Goal: Transaction & Acquisition: Obtain resource

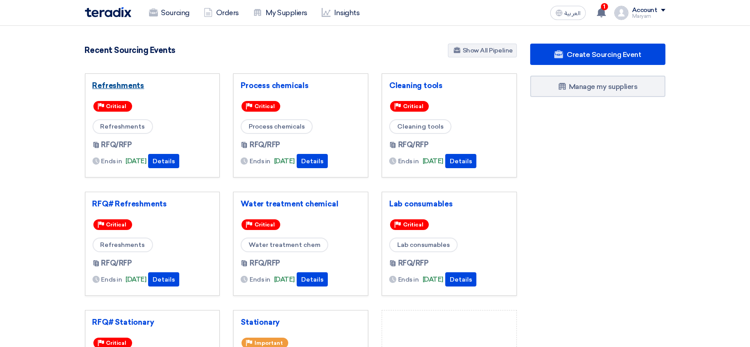
click at [121, 88] on link "Refreshments" at bounding box center [152, 85] width 120 height 9
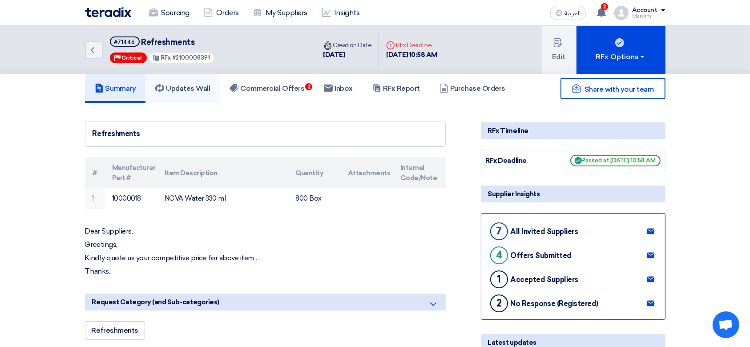
click at [193, 90] on h5 "Updates Wall" at bounding box center [182, 88] width 55 height 9
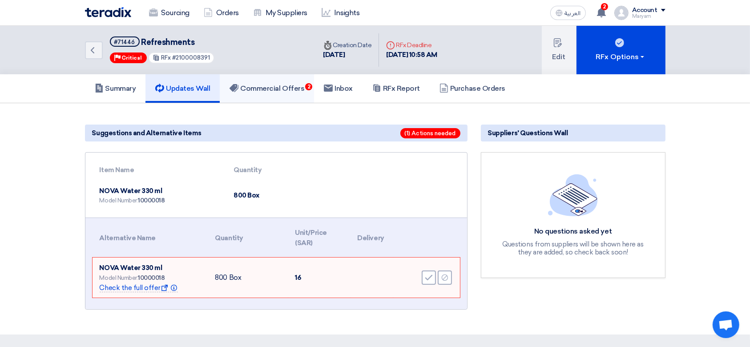
click at [295, 87] on h5 "Commercial Offers 2" at bounding box center [266, 88] width 75 height 9
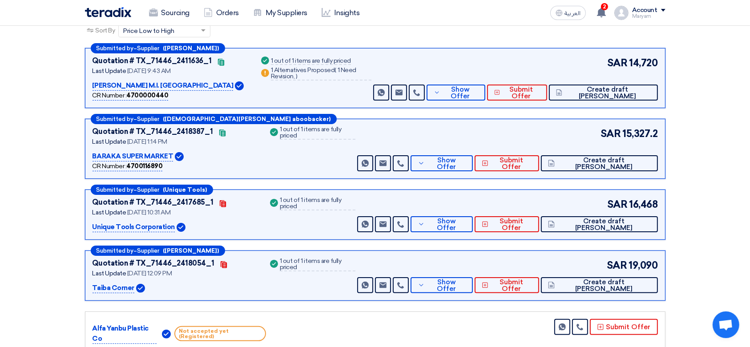
scroll to position [118, 0]
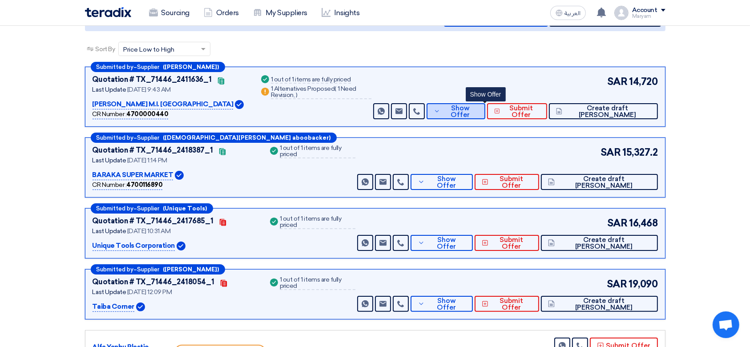
click at [478, 112] on span "Show Offer" at bounding box center [460, 111] width 36 height 13
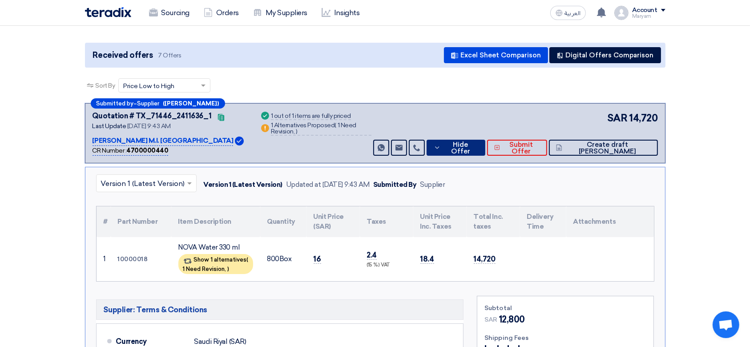
scroll to position [59, 0]
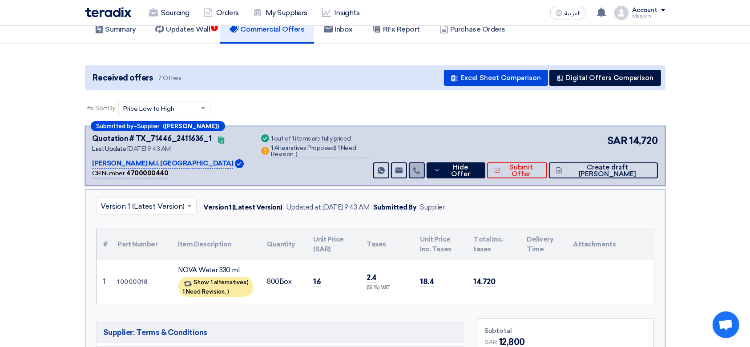
click at [420, 167] on icon at bounding box center [416, 170] width 7 height 7
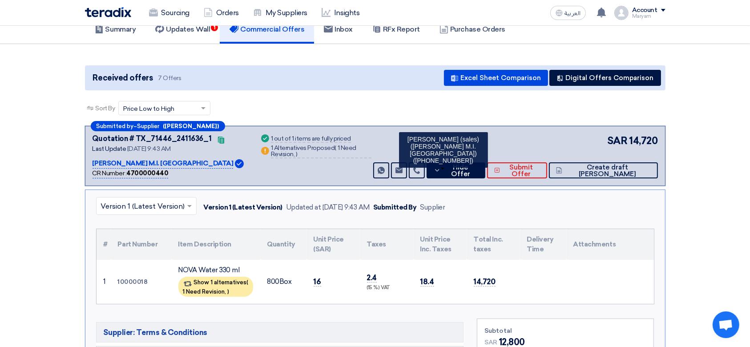
click at [516, 120] on div "Sort By Sort by × Price Low to High ×" at bounding box center [375, 113] width 580 height 25
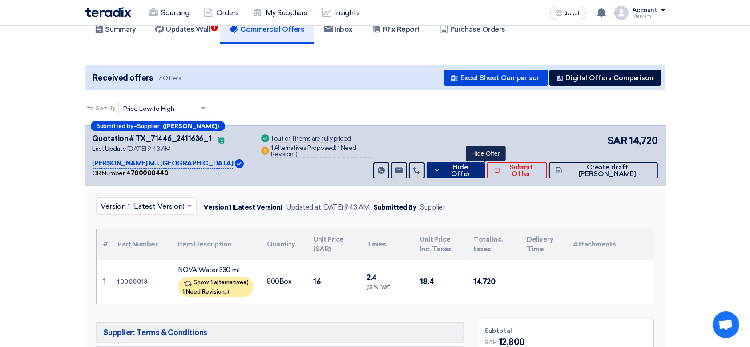
click at [477, 173] on button "Hide Offer" at bounding box center [455, 170] width 59 height 16
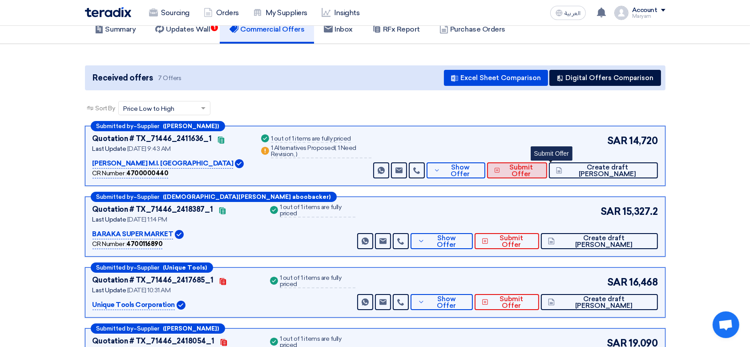
click at [540, 165] on span "Submit Offer" at bounding box center [521, 170] width 38 height 13
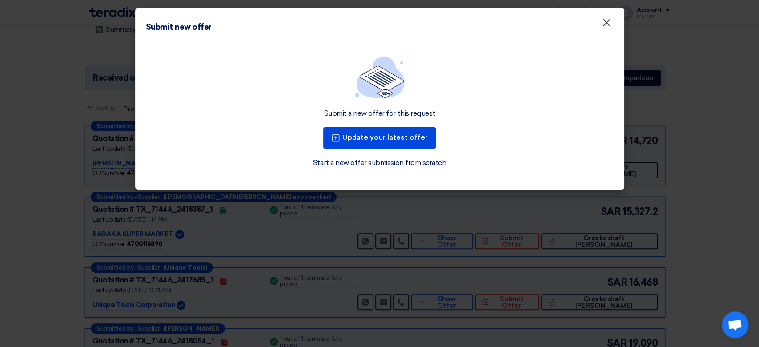
click at [606, 24] on span "×" at bounding box center [606, 25] width 9 height 18
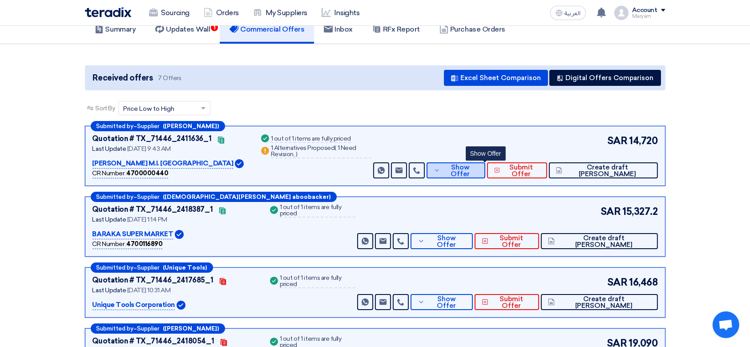
click at [478, 168] on span "Show Offer" at bounding box center [460, 170] width 36 height 13
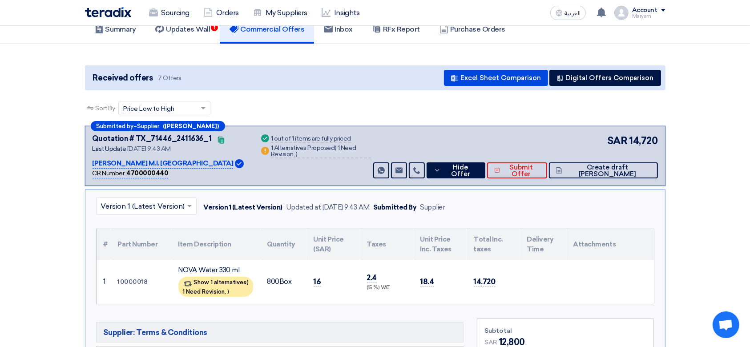
click at [475, 133] on div "SAR 14,720 Send Message Send Message" at bounding box center [514, 155] width 286 height 45
click at [307, 153] on div "1 Alternatives Proposed ( 1 Need Revision, )" at bounding box center [321, 151] width 100 height 13
click at [307, 140] on div "1 out of 1 items are fully priced" at bounding box center [311, 139] width 80 height 7
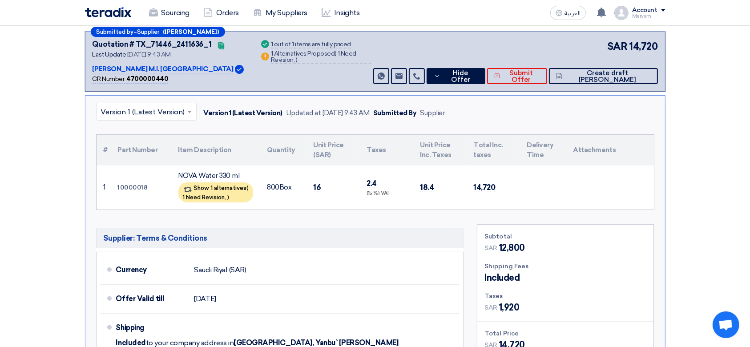
scroll to position [118, 0]
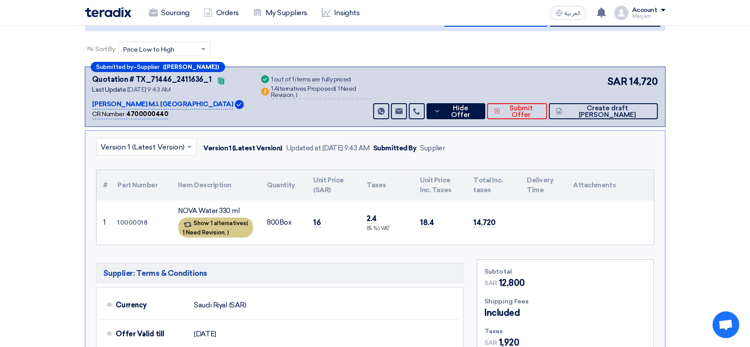
click at [205, 221] on div "Show 1 alternatives ( 1 Need Revision, )" at bounding box center [215, 227] width 75 height 20
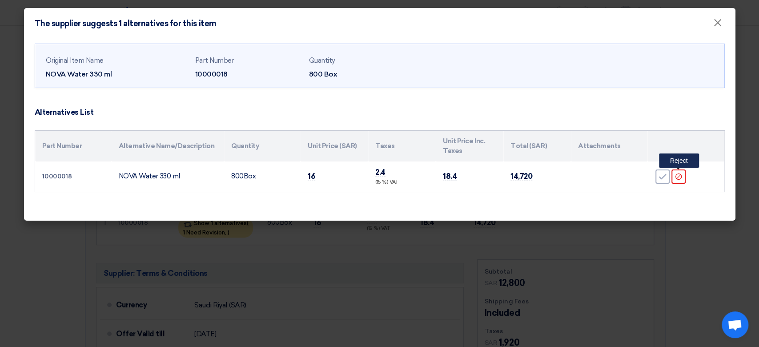
click at [676, 177] on use at bounding box center [678, 176] width 6 height 6
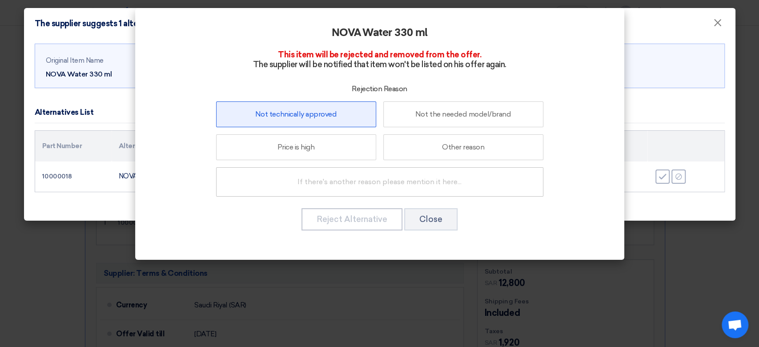
click at [295, 116] on label "Not technically approved" at bounding box center [296, 114] width 160 height 26
click at [295, 116] on input "Not technically approved" at bounding box center [296, 114] width 6 height 6
radio input "true"
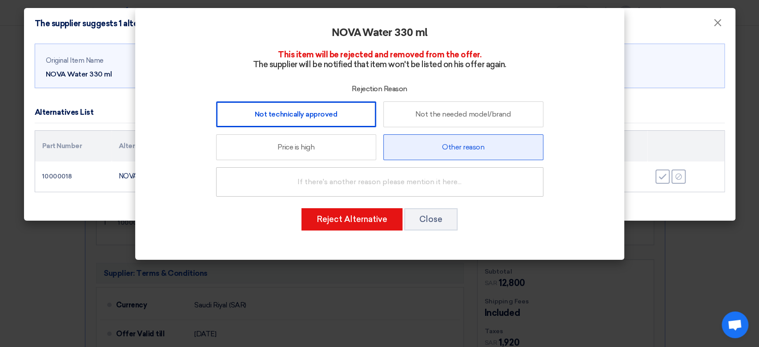
click at [440, 149] on label "Other reason" at bounding box center [463, 147] width 160 height 26
click at [460, 149] on input "Other reason" at bounding box center [463, 147] width 6 height 6
radio input "true"
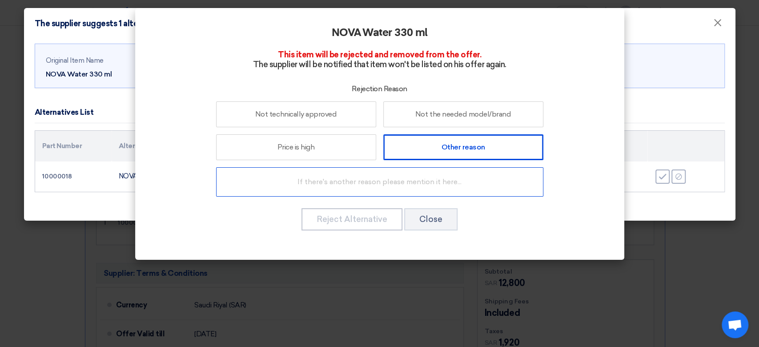
drag, startPoint x: 299, startPoint y: 118, endPoint x: 335, endPoint y: 172, distance: 64.4
click at [299, 118] on label "Not technically approved" at bounding box center [296, 114] width 160 height 26
click at [299, 117] on input "Not technically approved" at bounding box center [296, 114] width 6 height 6
radio input "true"
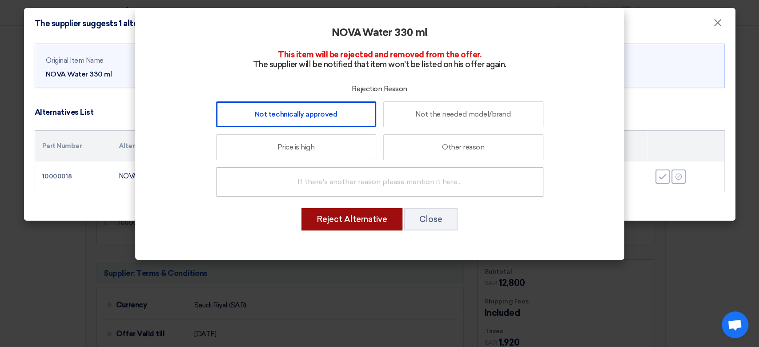
click at [364, 215] on button "Reject Alternative" at bounding box center [351, 219] width 101 height 22
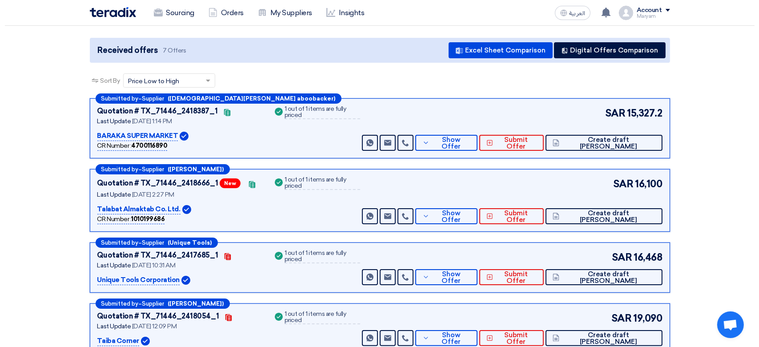
scroll to position [0, 0]
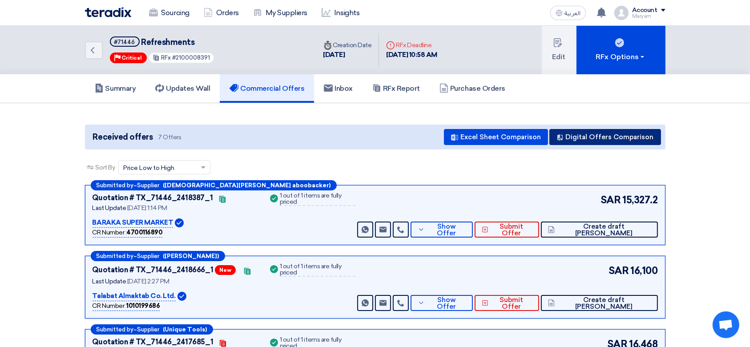
click at [613, 129] on button "Digital Offers Comparison" at bounding box center [605, 137] width 112 height 16
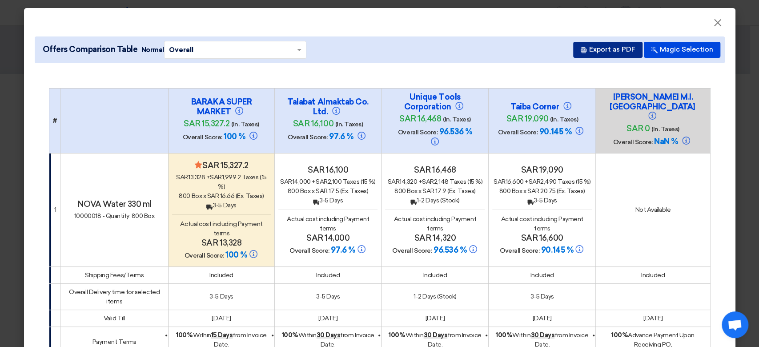
click at [598, 51] on button "Export as PDF" at bounding box center [607, 50] width 69 height 16
click at [714, 25] on span "×" at bounding box center [717, 25] width 9 height 18
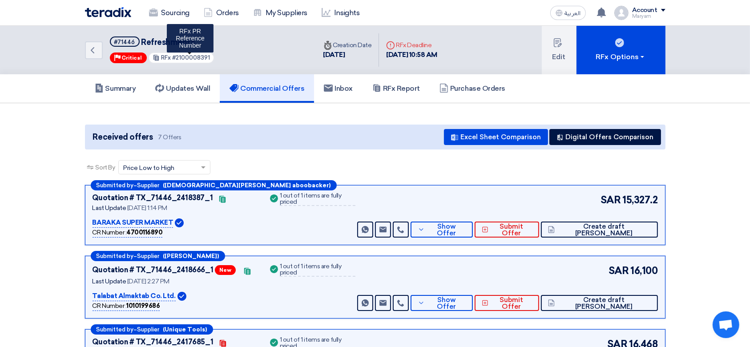
click at [192, 56] on span "#2100008391" at bounding box center [191, 57] width 38 height 7
copy span "2100008391"
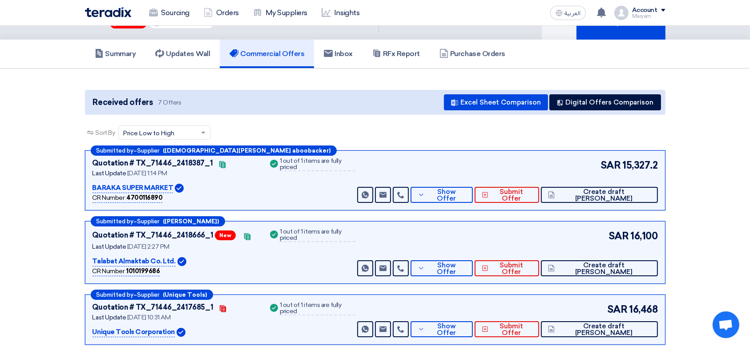
scroll to position [118, 0]
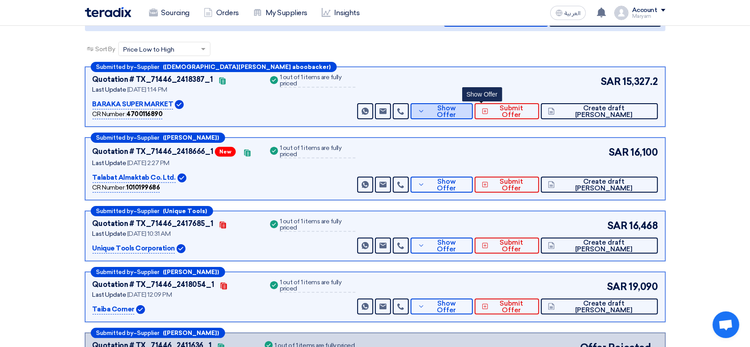
click at [466, 111] on span "Show Offer" at bounding box center [446, 111] width 39 height 13
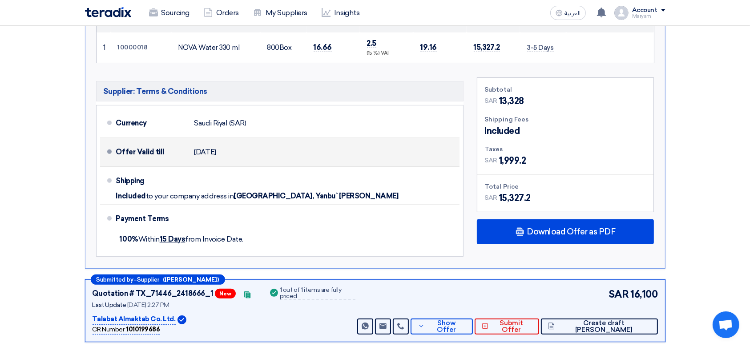
scroll to position [296, 0]
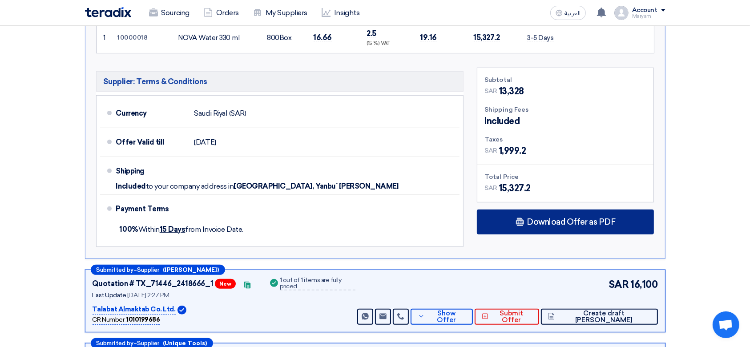
click at [552, 218] on span "Download Offer as PDF" at bounding box center [570, 222] width 88 height 8
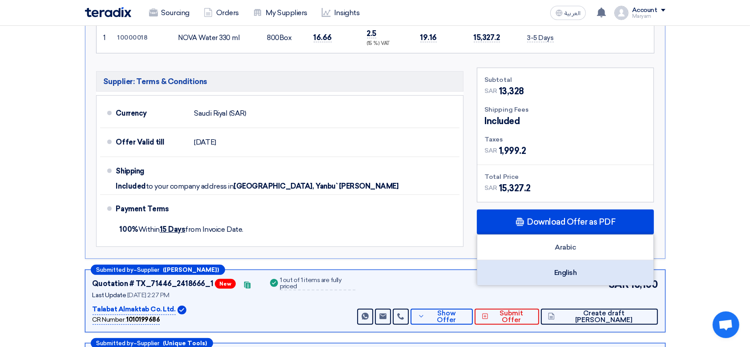
click at [580, 271] on div "English" at bounding box center [565, 272] width 176 height 25
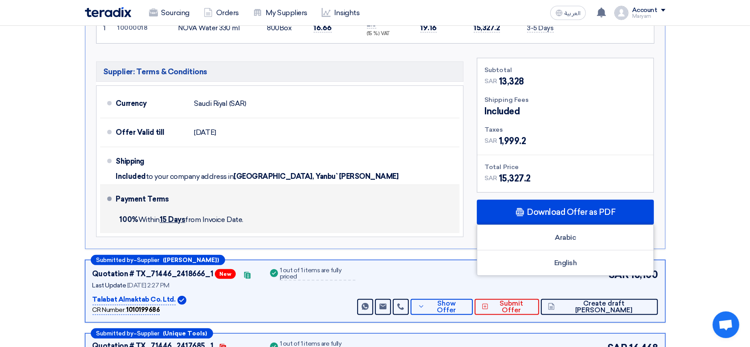
scroll to position [356, 0]
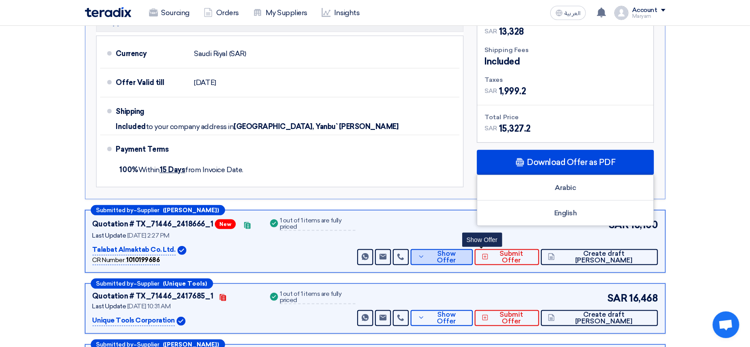
click at [466, 255] on span "Show Offer" at bounding box center [446, 256] width 39 height 13
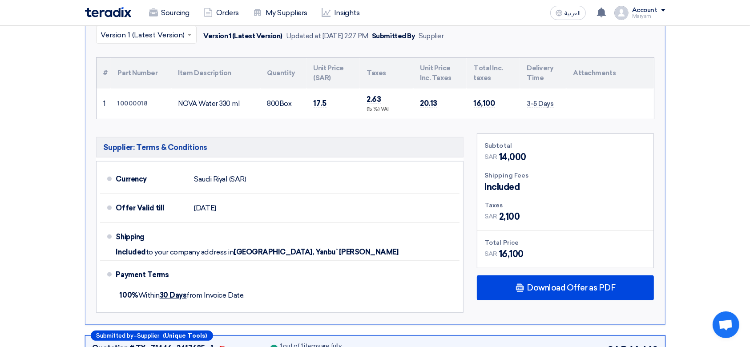
scroll to position [415, 0]
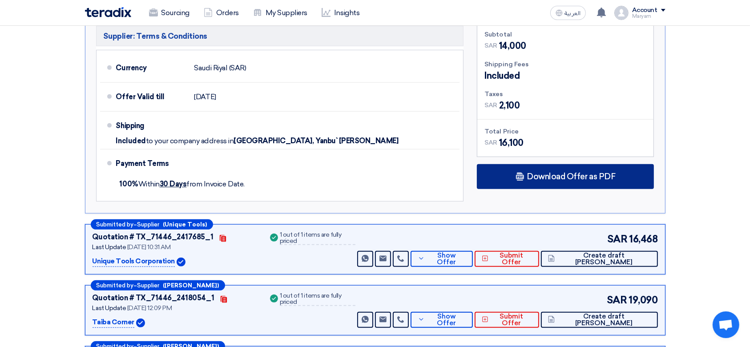
click at [574, 177] on span "Download Offer as PDF" at bounding box center [570, 177] width 88 height 8
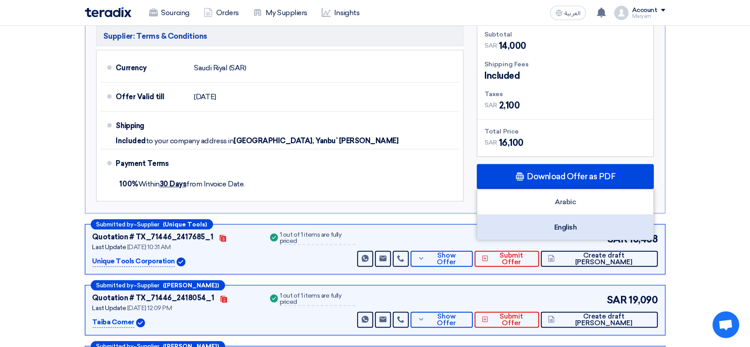
click at [564, 229] on div "English" at bounding box center [565, 227] width 176 height 25
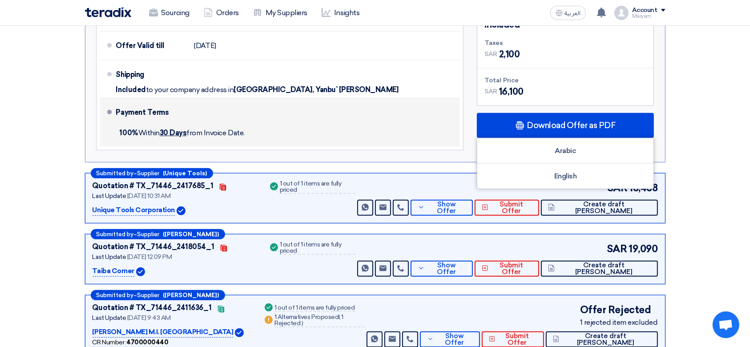
scroll to position [534, 0]
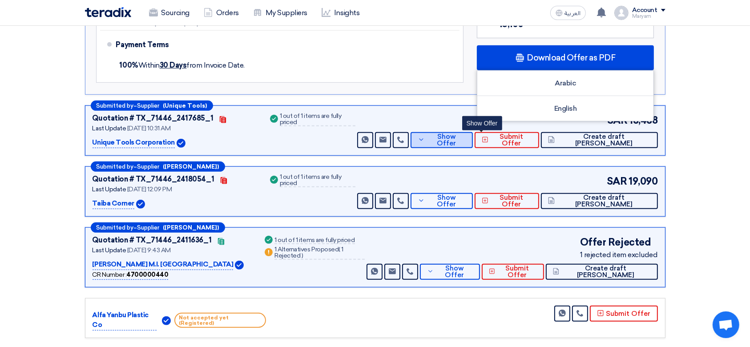
click at [466, 139] on span "Show Offer" at bounding box center [446, 139] width 39 height 13
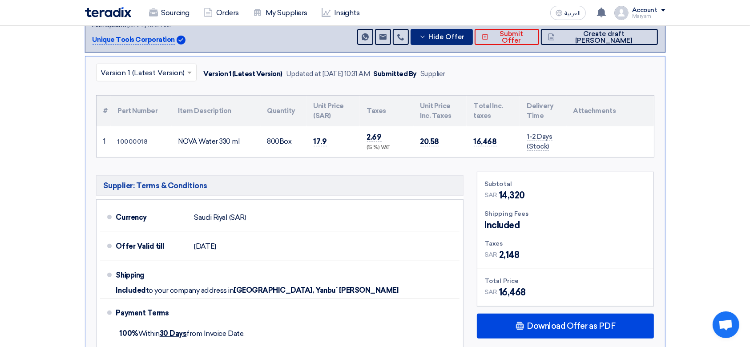
scroll to position [415, 0]
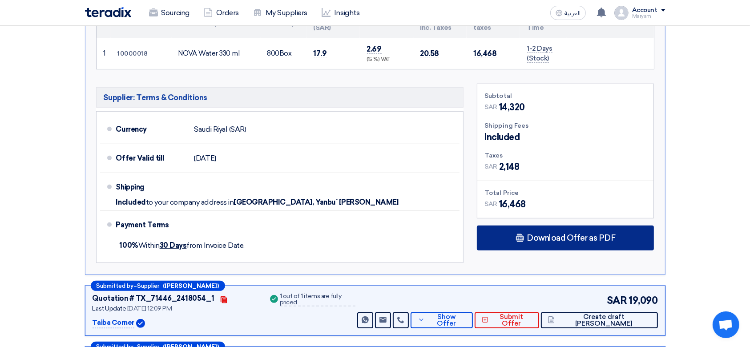
click at [540, 230] on div "Download Offer as PDF" at bounding box center [565, 237] width 177 height 25
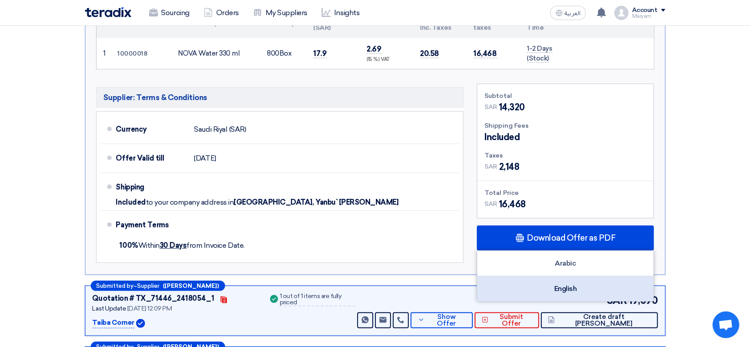
click at [516, 282] on div "English" at bounding box center [565, 288] width 176 height 25
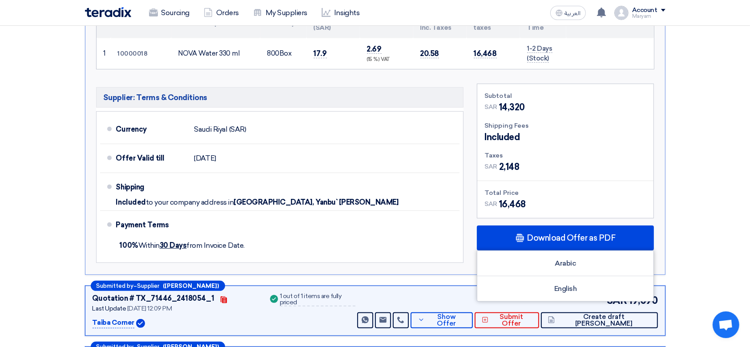
click at [696, 189] on section "Received offers 7 Offers Excel Sheet Comparison Digital Offers Comparison Sort …" at bounding box center [375, 104] width 750 height 832
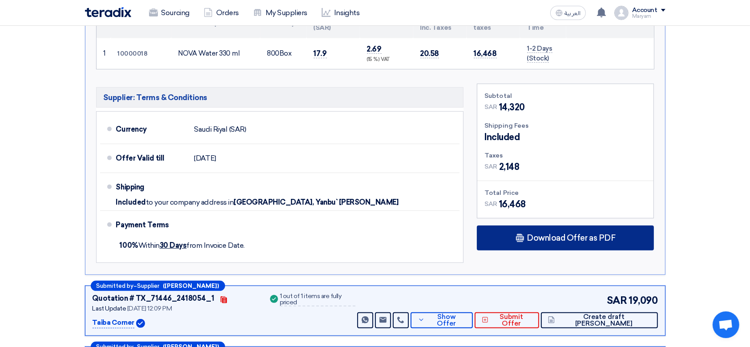
scroll to position [534, 0]
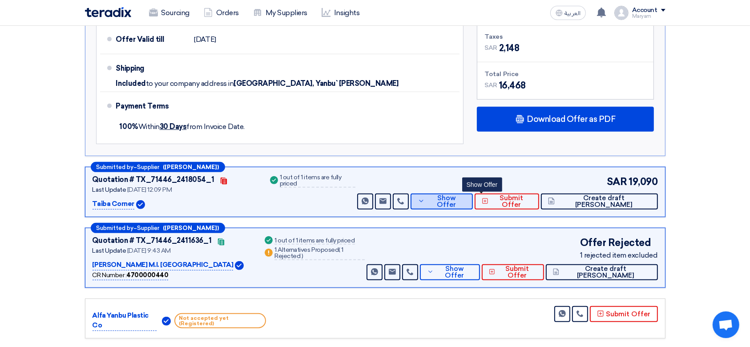
click at [466, 198] on span "Show Offer" at bounding box center [446, 201] width 39 height 13
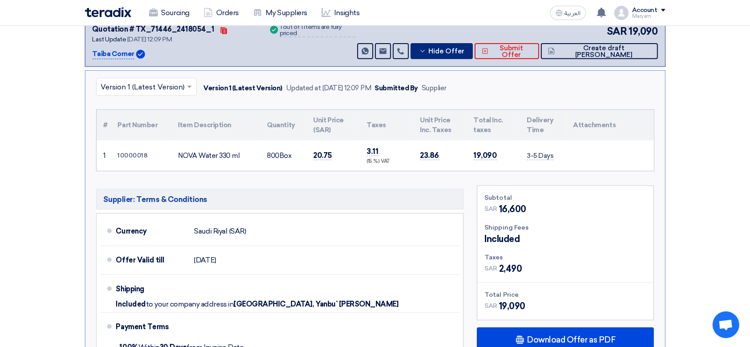
scroll to position [474, 0]
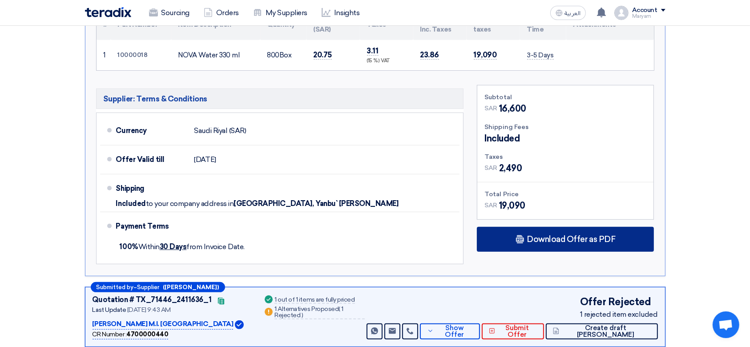
click at [552, 235] on span "Download Offer as PDF" at bounding box center [570, 239] width 88 height 8
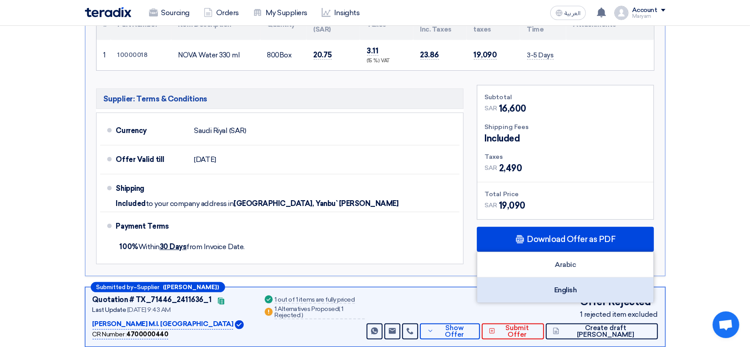
click at [548, 286] on div "English" at bounding box center [565, 289] width 176 height 25
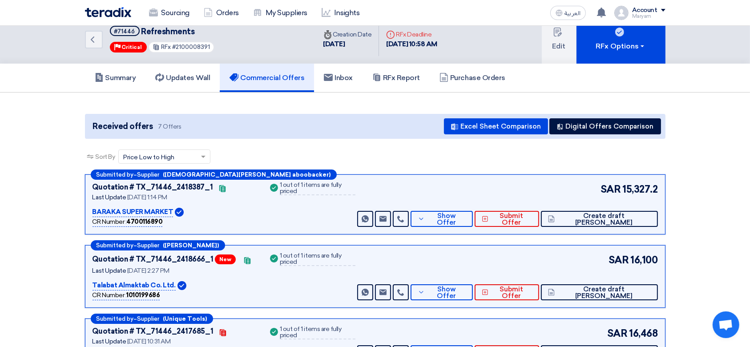
scroll to position [0, 0]
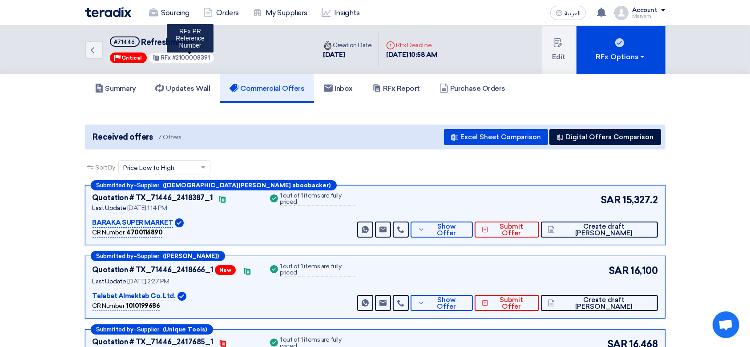
click at [192, 58] on span "#2100008391" at bounding box center [191, 57] width 38 height 7
copy span "2100008391"
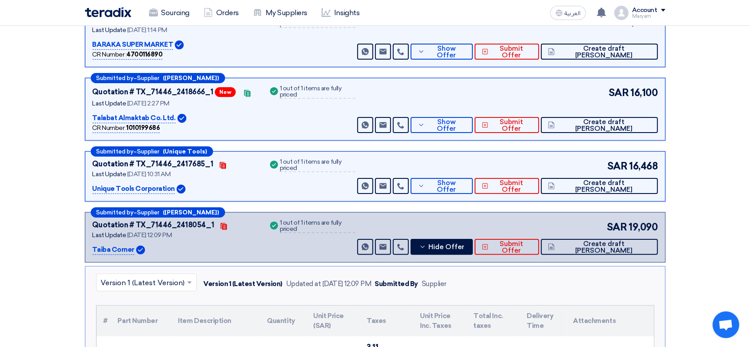
scroll to position [59, 0]
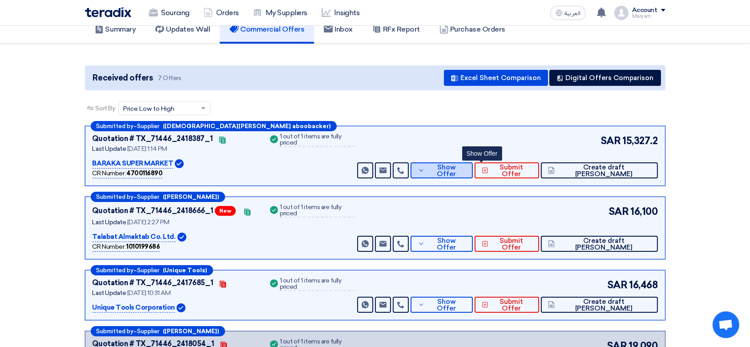
click at [466, 165] on span "Show Offer" at bounding box center [446, 170] width 39 height 13
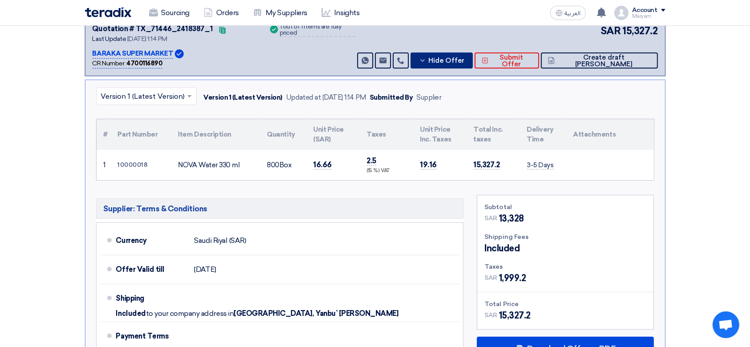
scroll to position [296, 0]
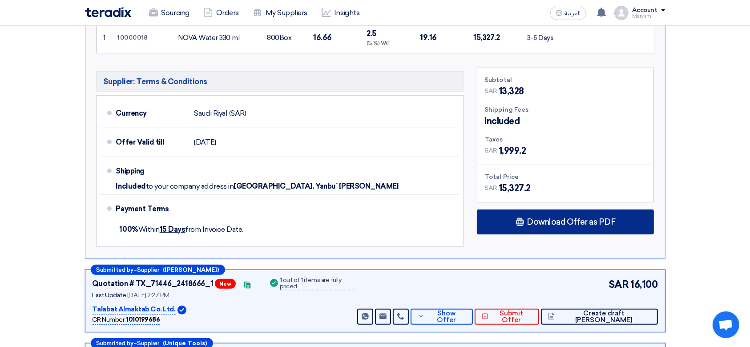
click at [497, 221] on div "Download Offer as PDF" at bounding box center [565, 221] width 177 height 25
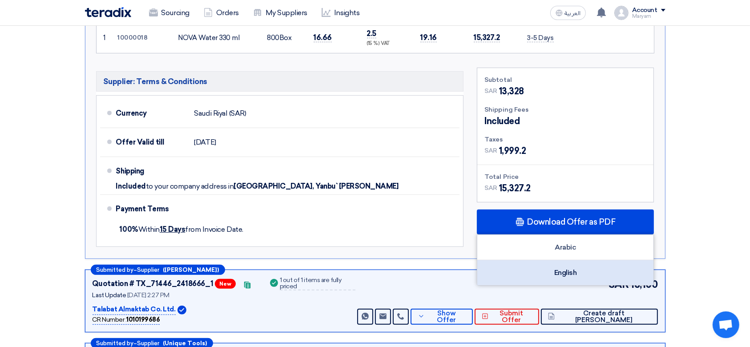
click at [510, 263] on div "English" at bounding box center [565, 272] width 176 height 25
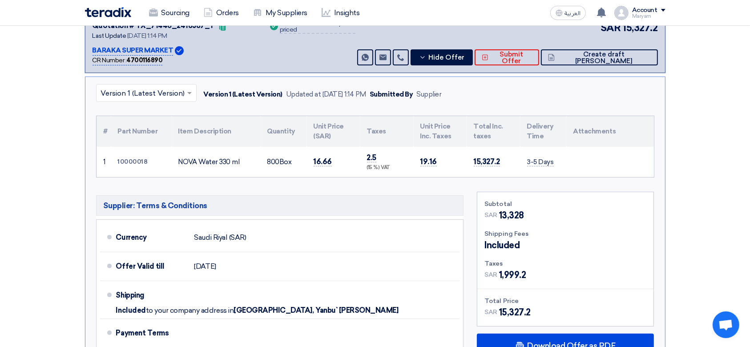
scroll to position [237, 0]
